Goal: Information Seeking & Learning: Check status

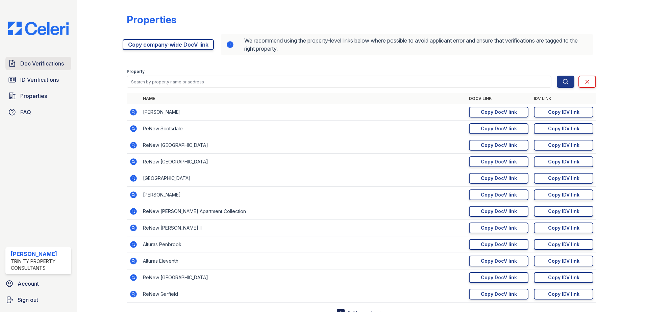
click at [30, 61] on span "Doc Verifications" at bounding box center [42, 63] width 44 height 8
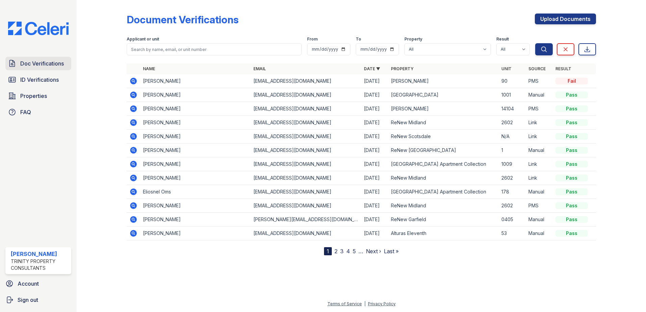
click at [41, 66] on span "Doc Verifications" at bounding box center [42, 63] width 44 height 8
click at [24, 93] on span "Properties" at bounding box center [33, 96] width 27 height 8
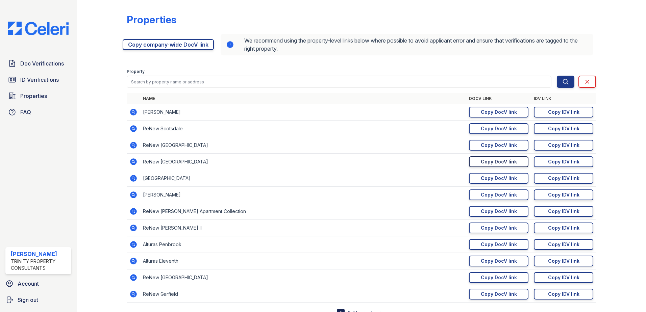
click at [481, 163] on div "Copy DocV link" at bounding box center [499, 161] width 36 height 7
click at [27, 69] on link "Doc Verifications" at bounding box center [38, 64] width 66 height 14
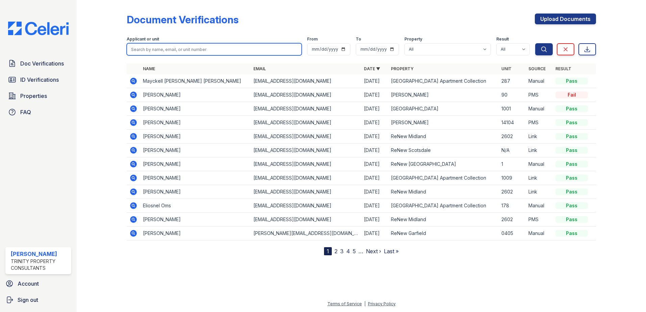
click at [168, 51] on input "search" at bounding box center [214, 49] width 175 height 12
type input "Carolis"
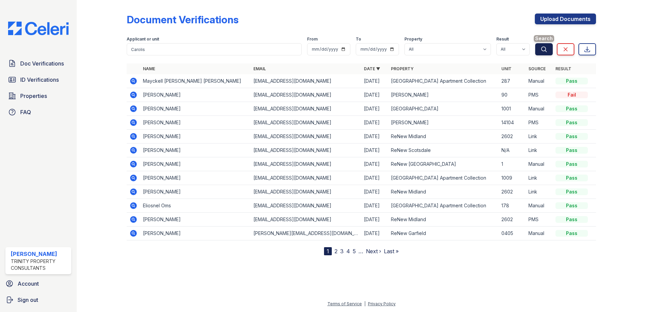
click at [544, 54] on button "Search" at bounding box center [544, 49] width 18 height 12
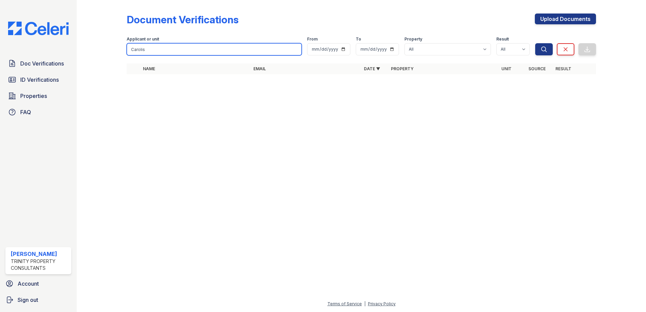
drag, startPoint x: 160, startPoint y: 52, endPoint x: 0, endPoint y: 76, distance: 162.3
click at [92, 56] on div "Document Verifications Upload Documents Filter Applicant or unit Carolis From T…" at bounding box center [362, 46] width 548 height 92
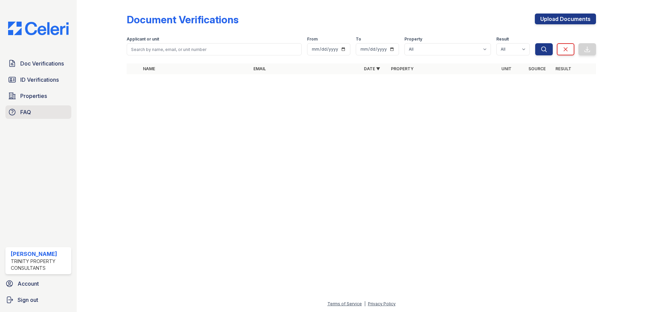
click at [29, 114] on span "FAQ" at bounding box center [25, 112] width 11 height 8
click at [35, 68] on link "Doc Verifications" at bounding box center [38, 64] width 66 height 14
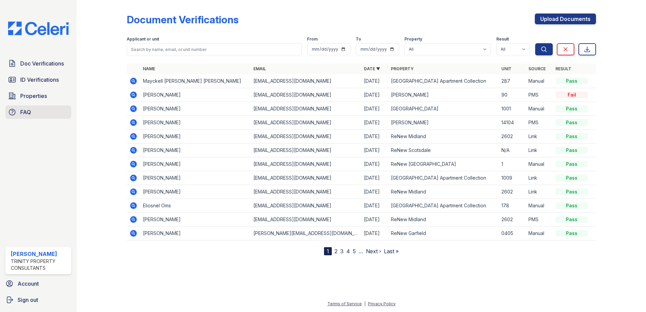
click at [30, 113] on span "FAQ" at bounding box center [25, 112] width 11 height 8
click at [34, 66] on span "Doc Verifications" at bounding box center [42, 63] width 44 height 8
click at [29, 78] on span "ID Verifications" at bounding box center [39, 80] width 39 height 8
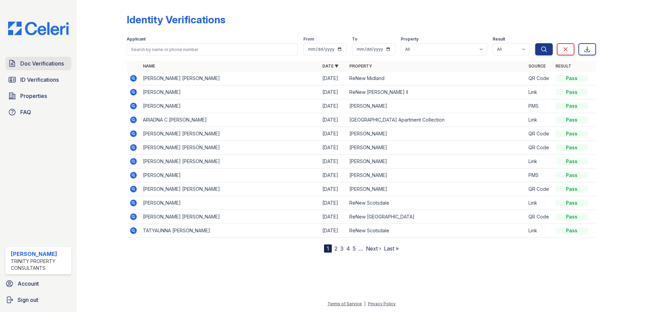
click at [34, 66] on span "Doc Verifications" at bounding box center [42, 63] width 44 height 8
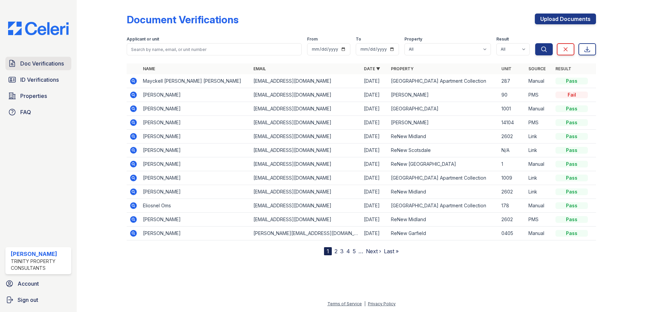
click at [41, 65] on span "Doc Verifications" at bounding box center [42, 63] width 44 height 8
click at [32, 63] on span "Doc Verifications" at bounding box center [42, 63] width 44 height 8
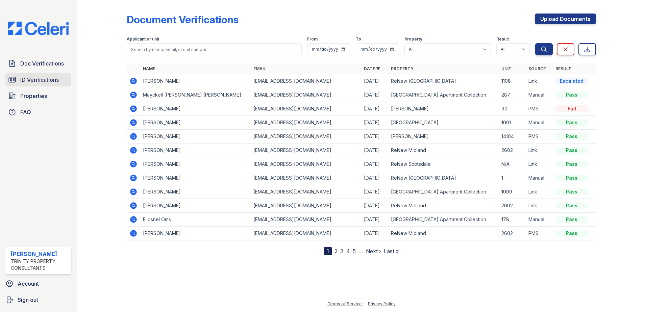
click at [40, 80] on span "ID Verifications" at bounding box center [39, 80] width 39 height 8
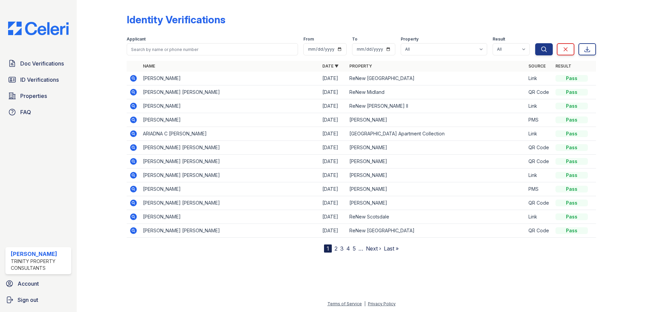
click at [32, 64] on span "Doc Verifications" at bounding box center [42, 63] width 44 height 8
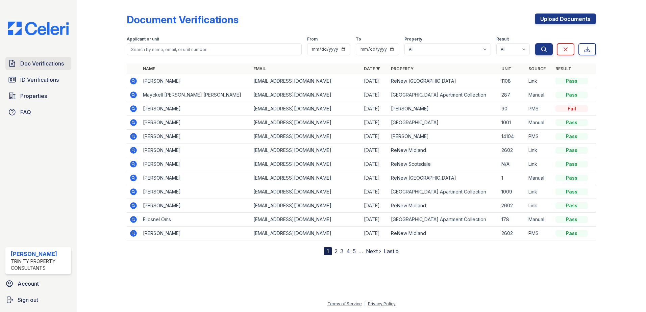
click at [33, 65] on span "Doc Verifications" at bounding box center [42, 63] width 44 height 8
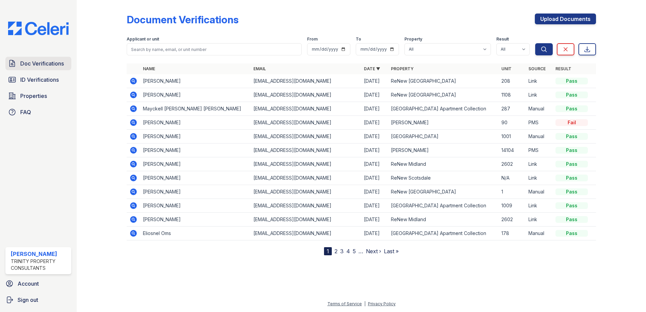
click at [42, 64] on span "Doc Verifications" at bounding box center [42, 63] width 44 height 8
